Goal: Task Accomplishment & Management: Use online tool/utility

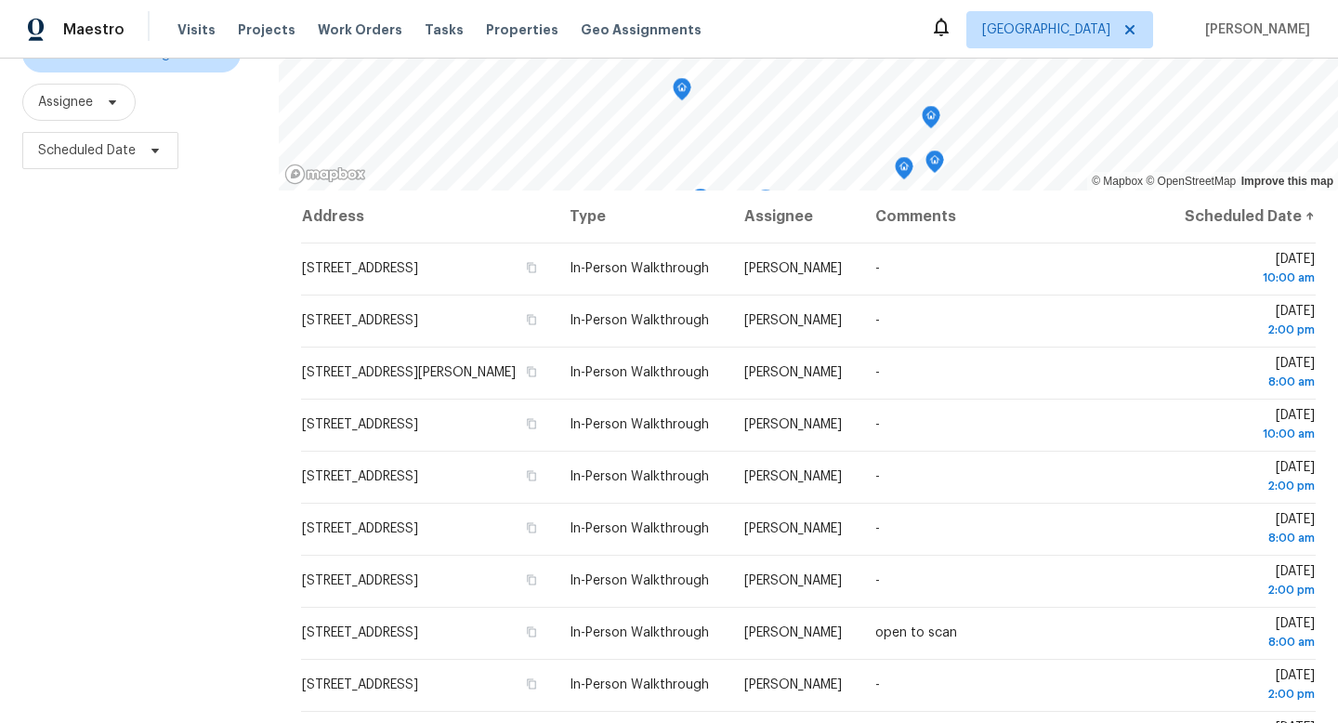
scroll to position [217, 0]
